Goal: Submit feedback/report problem

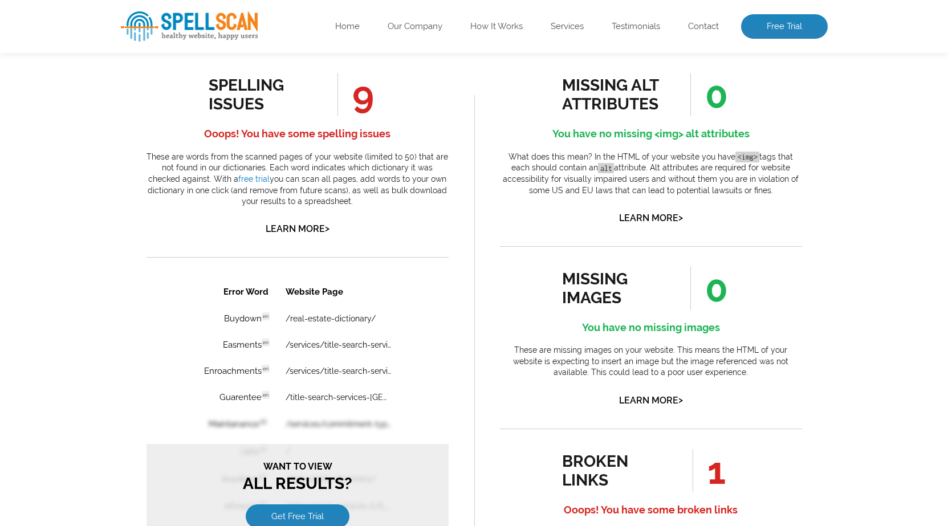
click at [737, 287] on li "0" at bounding box center [702, 288] width 75 height 43
click at [737, 282] on li "0" at bounding box center [702, 288] width 75 height 43
drag, startPoint x: 370, startPoint y: 96, endPoint x: 384, endPoint y: 101, distance: 15.2
click at [384, 101] on li "9" at bounding box center [348, 94] width 75 height 43
drag, startPoint x: 712, startPoint y: 95, endPoint x: 723, endPoint y: 226, distance: 132.2
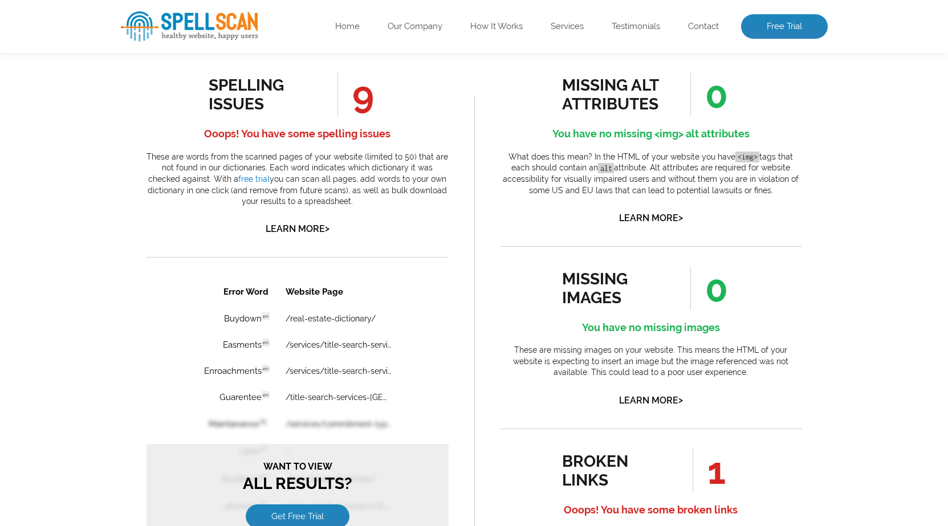
click at [725, 107] on span "0" at bounding box center [710, 94] width 38 height 43
click at [723, 227] on ul "missing alt attributes 0 You have no missing <img> alt attributes What does thi…" at bounding box center [651, 524] width 302 height 903
drag, startPoint x: 735, startPoint y: 286, endPoint x: 708, endPoint y: 294, distance: 27.3
click at [708, 294] on li "0" at bounding box center [702, 288] width 75 height 43
click at [708, 296] on span "0" at bounding box center [710, 288] width 38 height 43
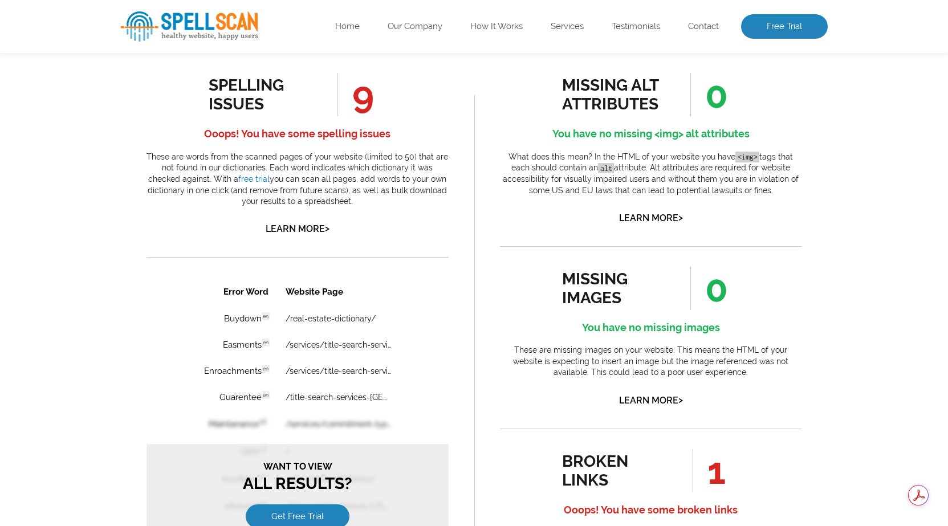
drag, startPoint x: 708, startPoint y: 475, endPoint x: 744, endPoint y: 485, distance: 37.0
click at [744, 485] on div "broken links 1 Ooops! You have some broken links These broken links are for bot…" at bounding box center [651, 514] width 302 height 131
click at [763, 475] on div "broken links 1 Ooops! You have some broken links These broken links are for bot…" at bounding box center [651, 514] width 302 height 131
